Goal: Task Accomplishment & Management: Use online tool/utility

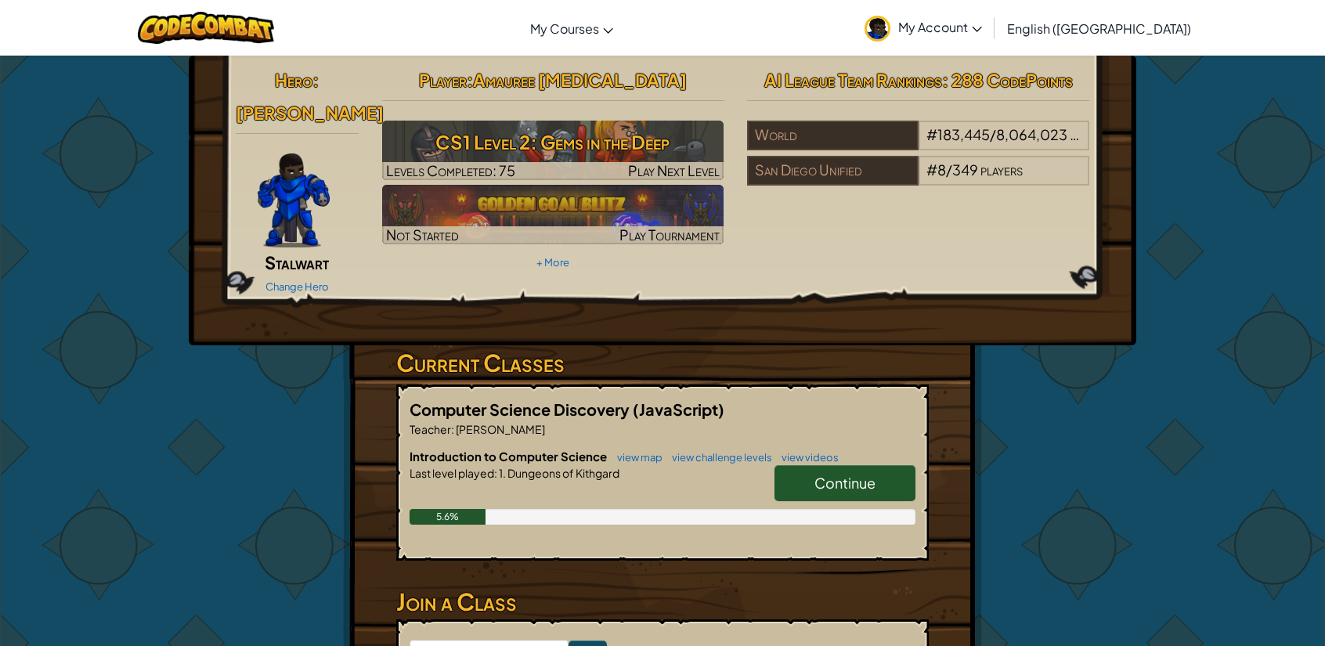
click at [822, 474] on span "Continue" at bounding box center [844, 483] width 61 height 18
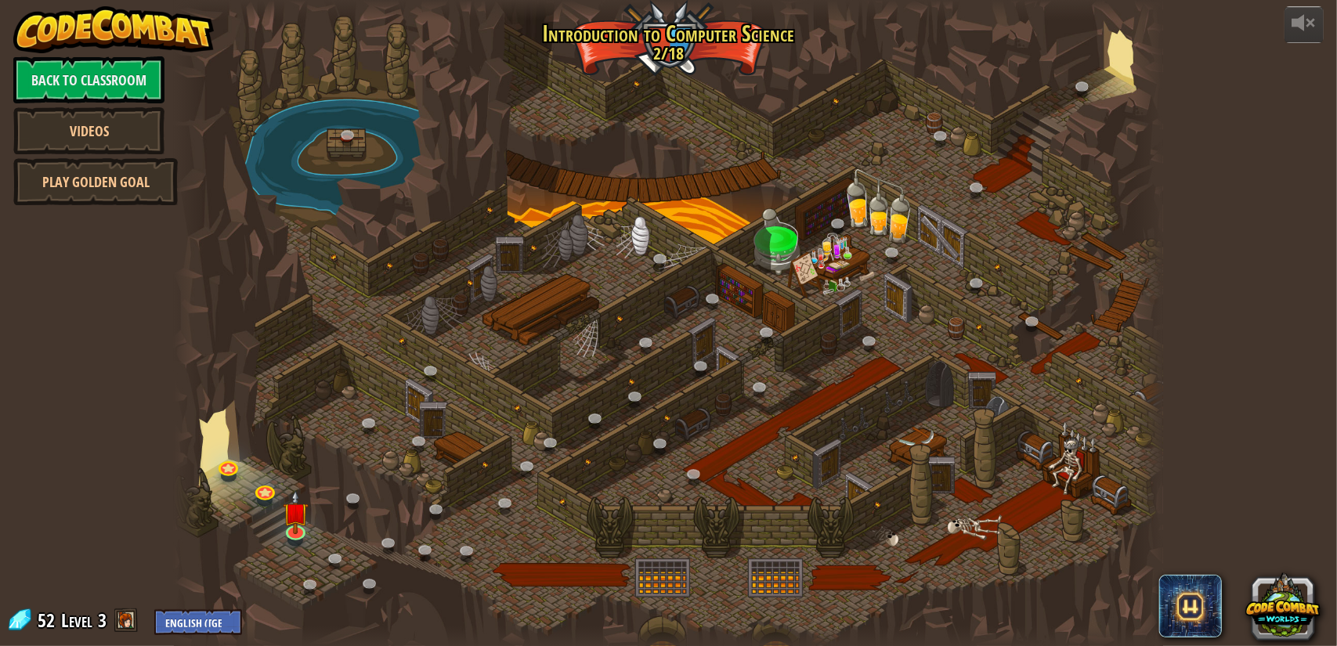
click at [865, 6] on div "25. Kithgard Gates (Locked) Escape the Kithgard dungeons, and don't let the gua…" at bounding box center [668, 323] width 988 height 646
click at [69, 74] on link "Back to Classroom" at bounding box center [88, 79] width 151 height 47
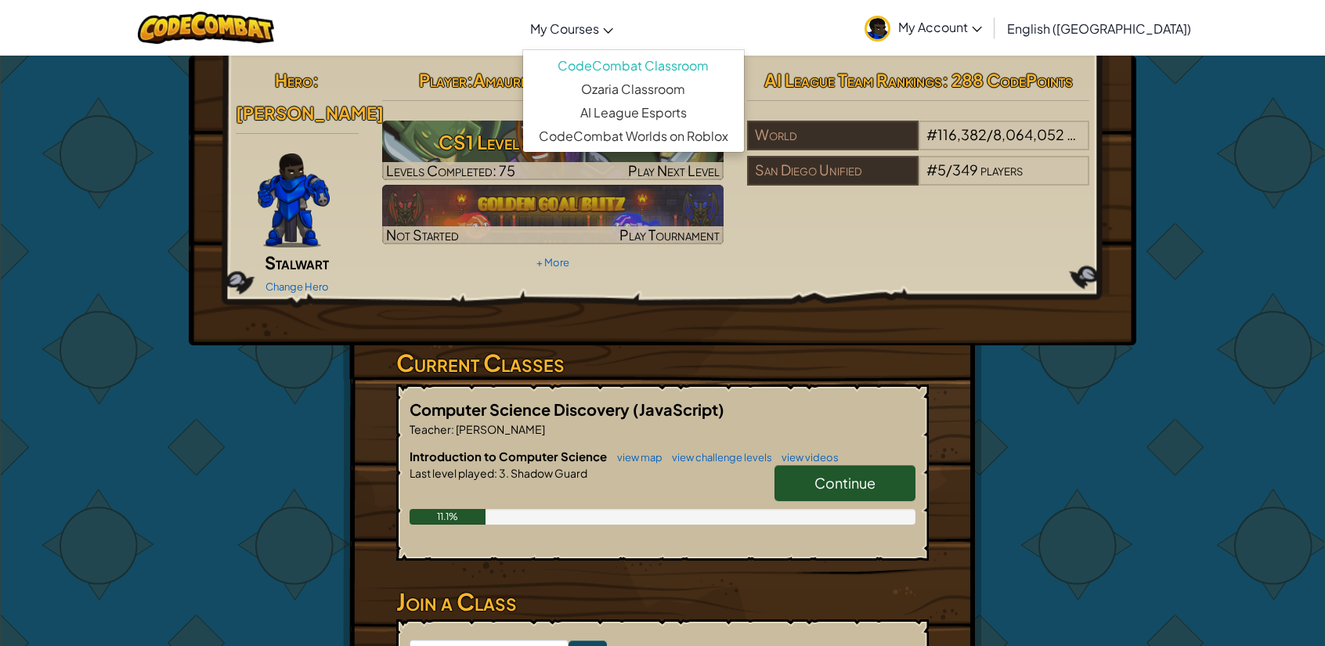
click at [599, 22] on span "My Courses" at bounding box center [564, 28] width 69 height 16
click at [540, 258] on link "+ More" at bounding box center [552, 262] width 33 height 13
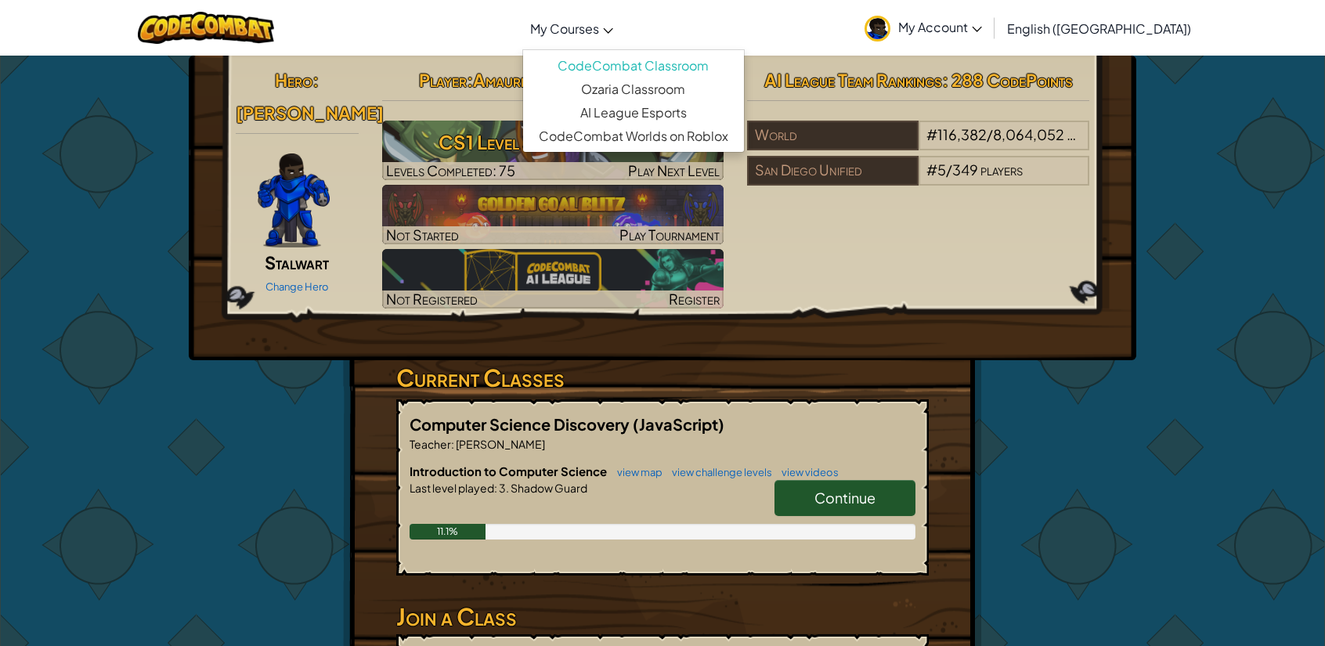
click at [621, 20] on link "My Courses" at bounding box center [571, 28] width 99 height 42
click at [724, 88] on link "Ozaria Classroom" at bounding box center [633, 89] width 221 height 23
